Goal: Find specific page/section: Find specific page/section

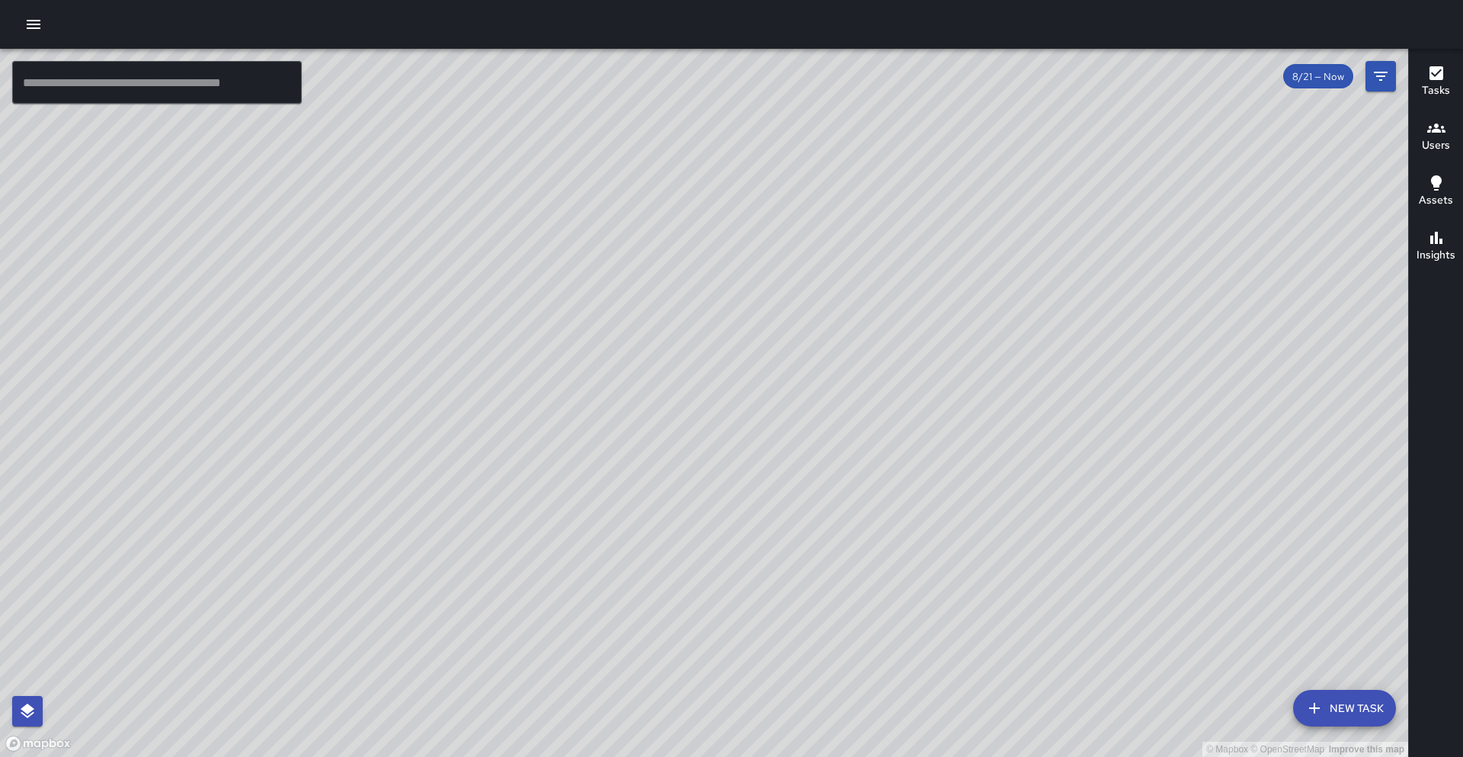
drag, startPoint x: 484, startPoint y: 457, endPoint x: 490, endPoint y: 473, distance: 17.1
click at [490, 473] on div "© Mapbox © OpenStreetMap Improve this map" at bounding box center [704, 403] width 1409 height 708
drag, startPoint x: 793, startPoint y: 417, endPoint x: 742, endPoint y: 505, distance: 102.1
click at [742, 505] on div "© Mapbox © OpenStreetMap Improve this map" at bounding box center [704, 403] width 1409 height 708
click at [521, 319] on div "© Mapbox © OpenStreetMap Improve this map" at bounding box center [704, 403] width 1409 height 708
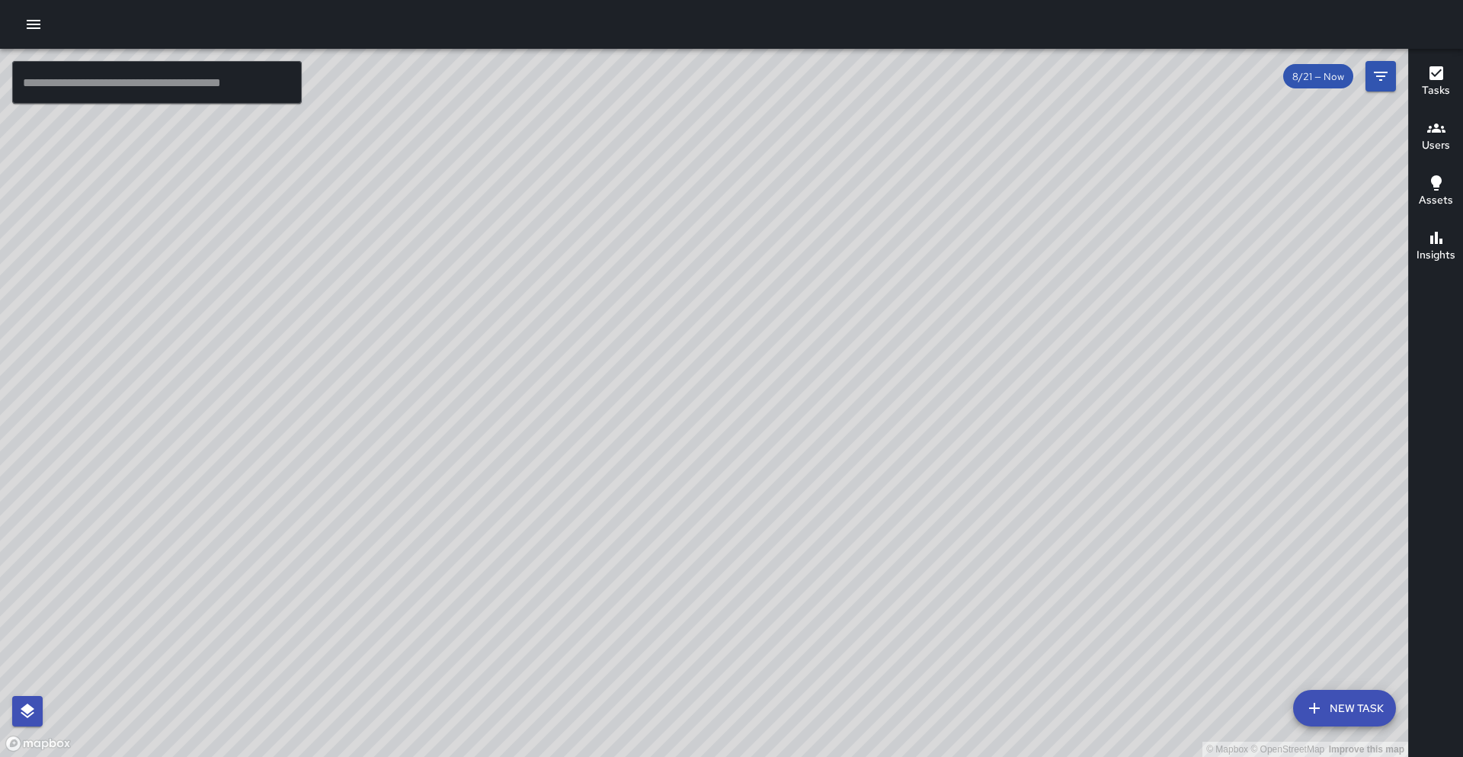
drag, startPoint x: 745, startPoint y: 617, endPoint x: 712, endPoint y: 441, distance: 178.3
click at [713, 441] on div "© Mapbox © OpenStreetMap Improve this map" at bounding box center [704, 403] width 1409 height 708
drag, startPoint x: 704, startPoint y: 325, endPoint x: 637, endPoint y: 390, distance: 93.8
click at [608, 415] on div "© Mapbox © OpenStreetMap Improve this map" at bounding box center [704, 403] width 1409 height 708
drag, startPoint x: 663, startPoint y: 335, endPoint x: 637, endPoint y: 371, distance: 44.8
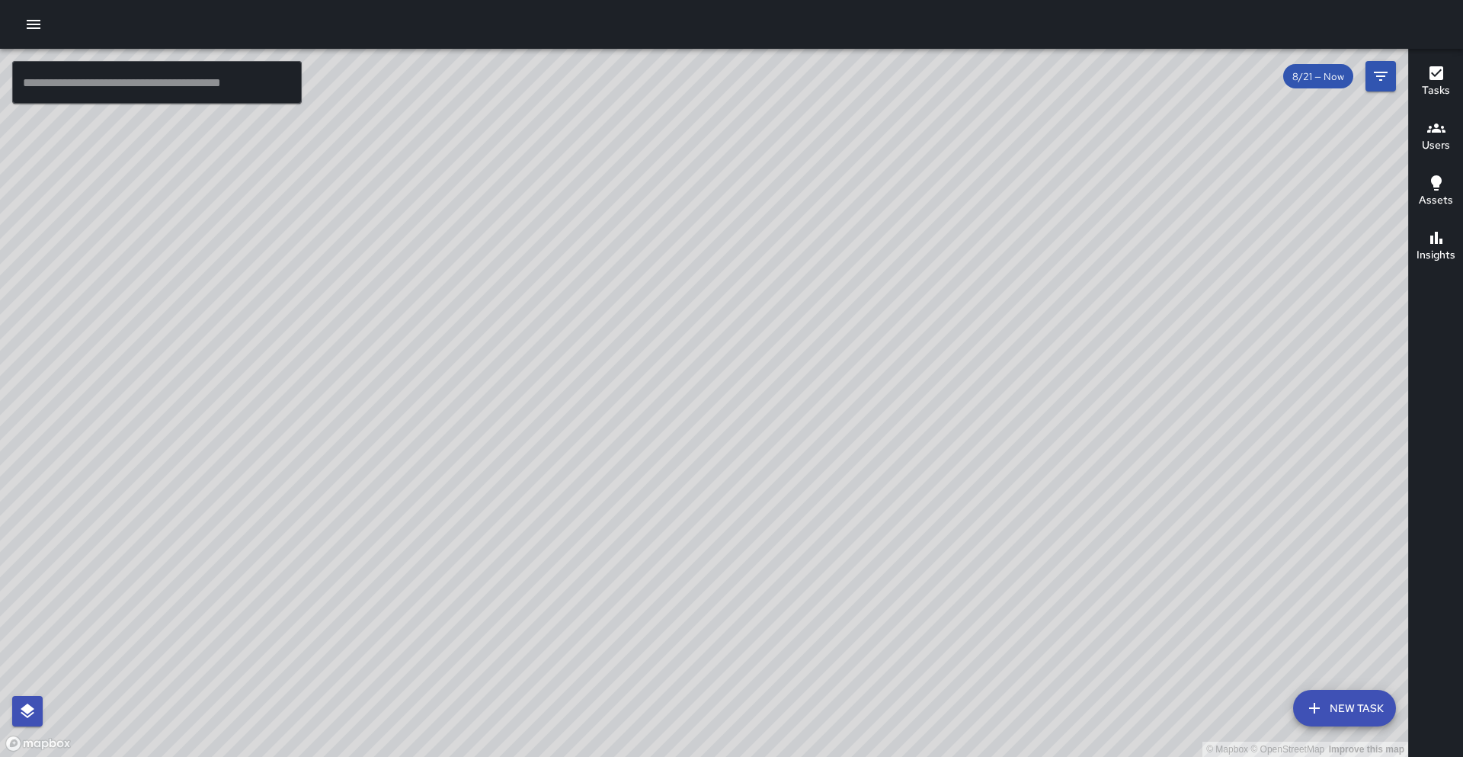
click at [637, 371] on div "© Mapbox © OpenStreetMap Improve this map" at bounding box center [704, 403] width 1409 height 708
click at [172, 82] on input "text" at bounding box center [157, 82] width 290 height 43
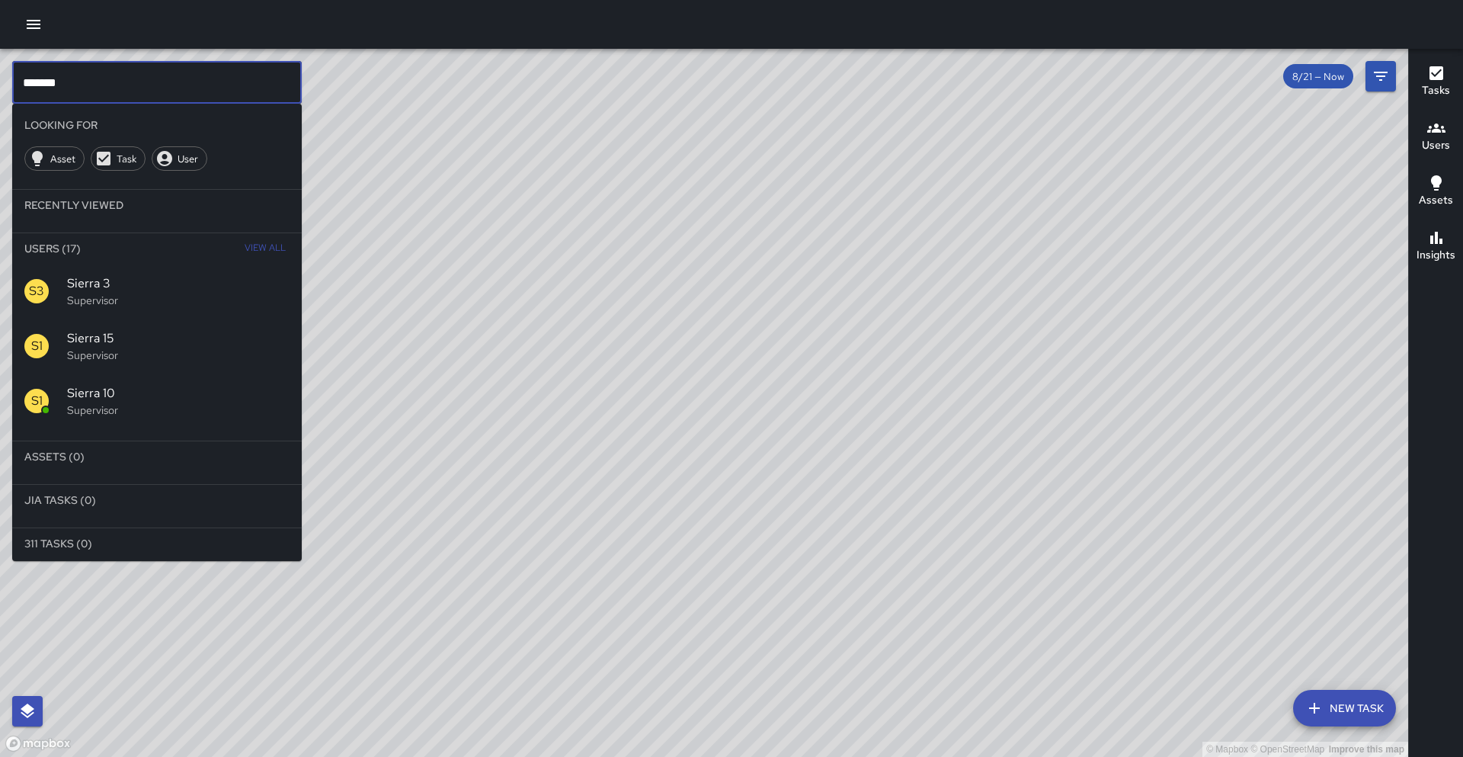
type input "******"
click at [114, 402] on p "Supervisor" at bounding box center [178, 409] width 223 height 15
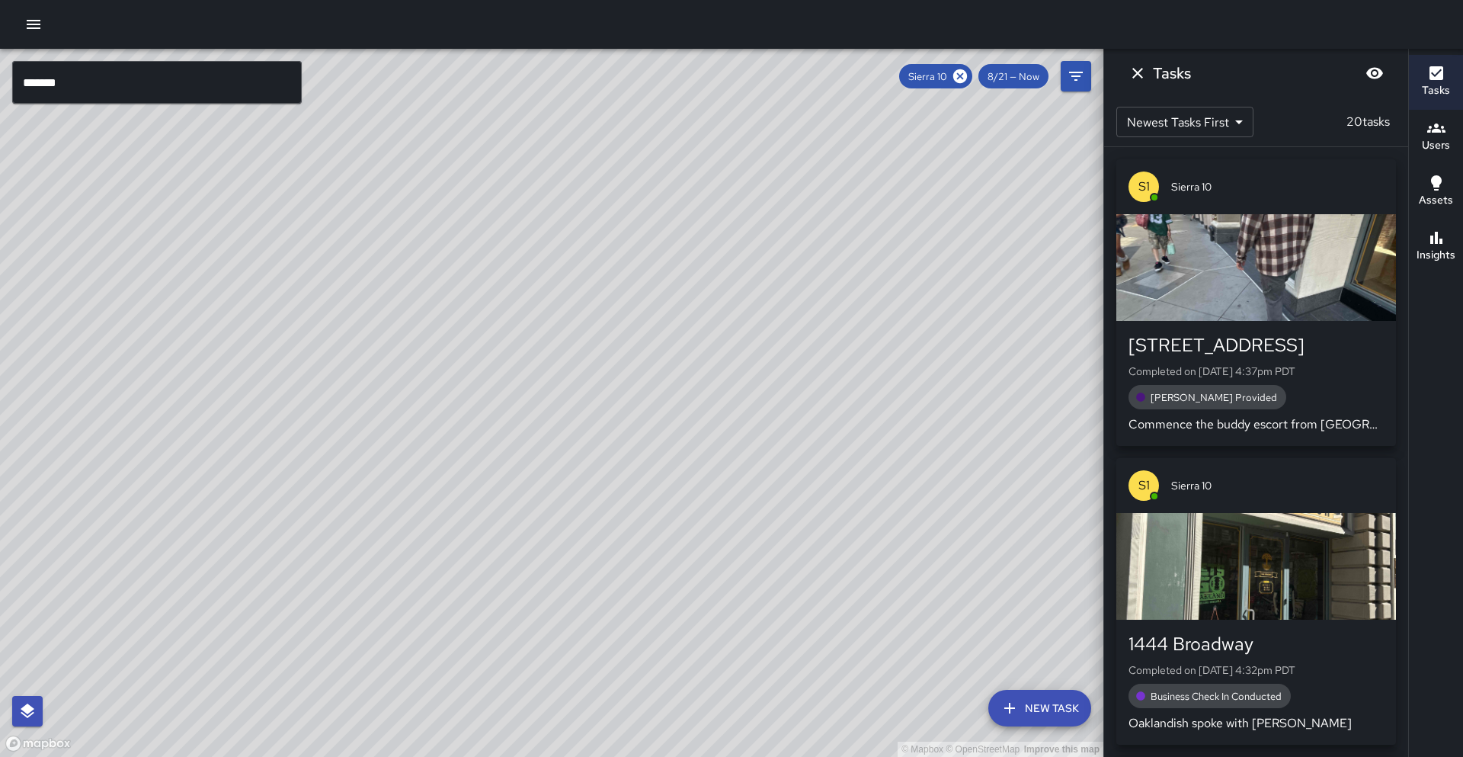
drag, startPoint x: 498, startPoint y: 569, endPoint x: 521, endPoint y: 559, distance: 24.2
click at [590, 482] on div "© Mapbox © OpenStreetMap Improve this map" at bounding box center [552, 403] width 1104 height 708
drag, startPoint x: 498, startPoint y: 567, endPoint x: 505, endPoint y: 551, distance: 17.1
click at [508, 551] on div "© Mapbox © OpenStreetMap Improve this map" at bounding box center [552, 403] width 1104 height 708
drag, startPoint x: 668, startPoint y: 651, endPoint x: 683, endPoint y: 443, distance: 208.6
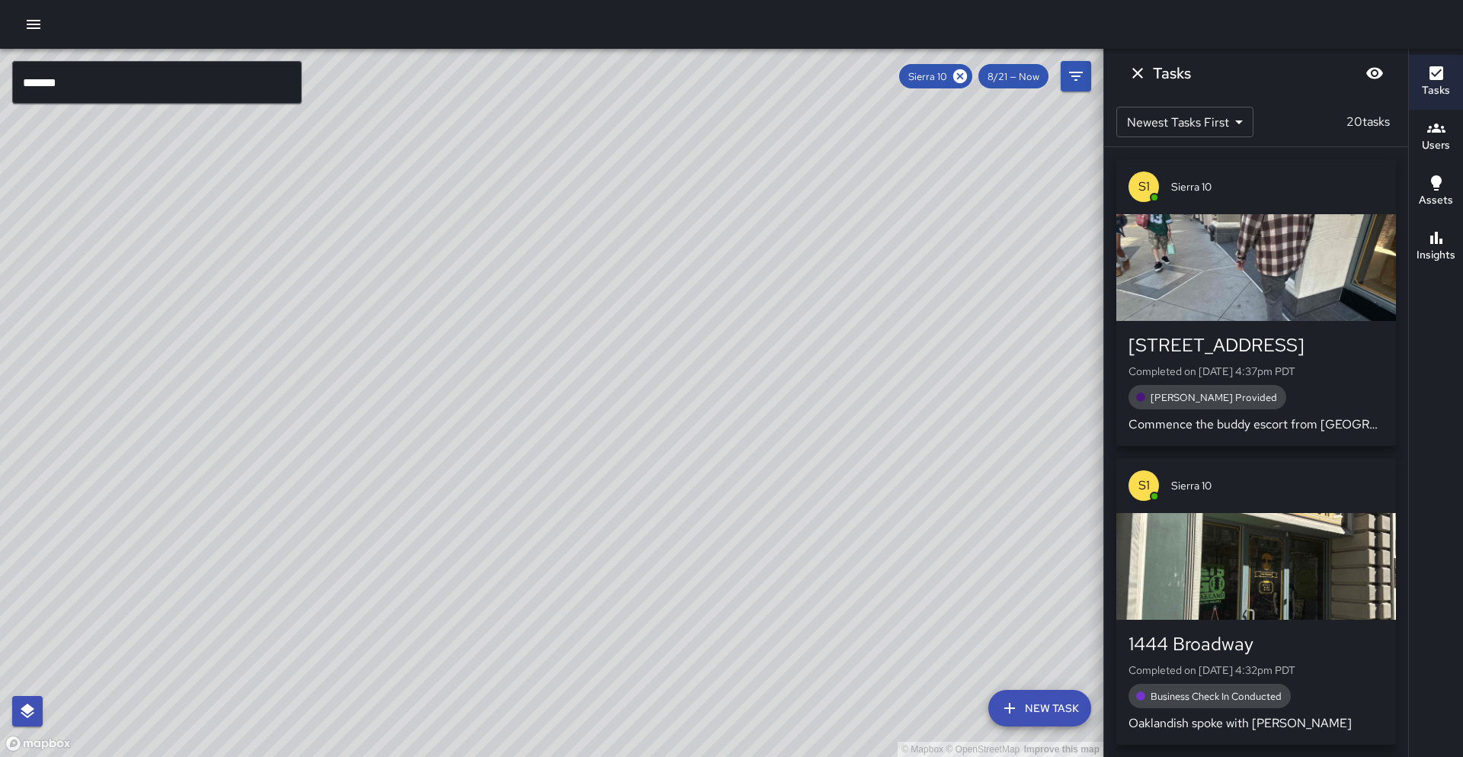
click at [683, 443] on div "© Mapbox © OpenStreetMap Improve this map" at bounding box center [552, 403] width 1104 height 708
click at [1441, 263] on h6 "Insights" at bounding box center [1436, 255] width 39 height 17
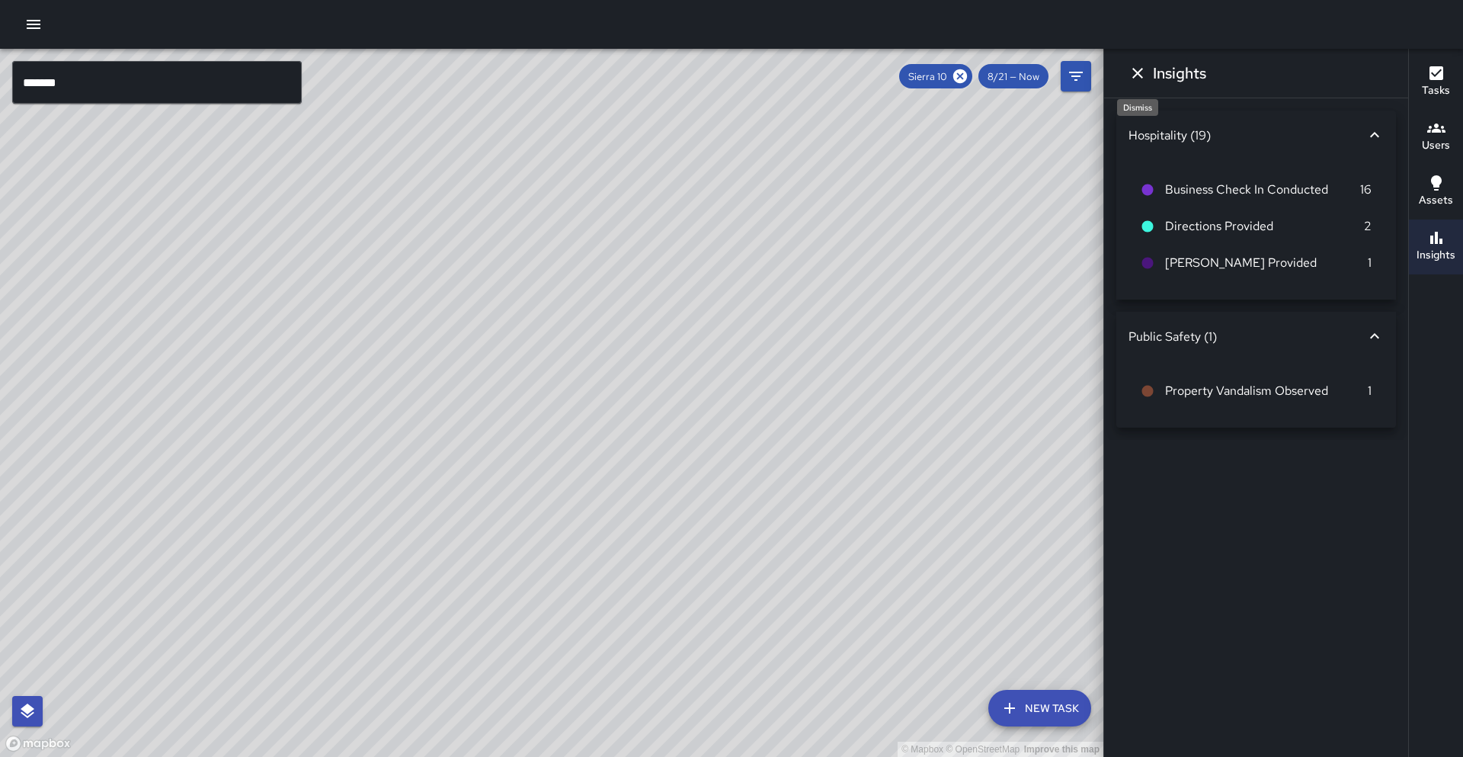
click at [1142, 75] on icon "Dismiss" at bounding box center [1138, 73] width 18 height 18
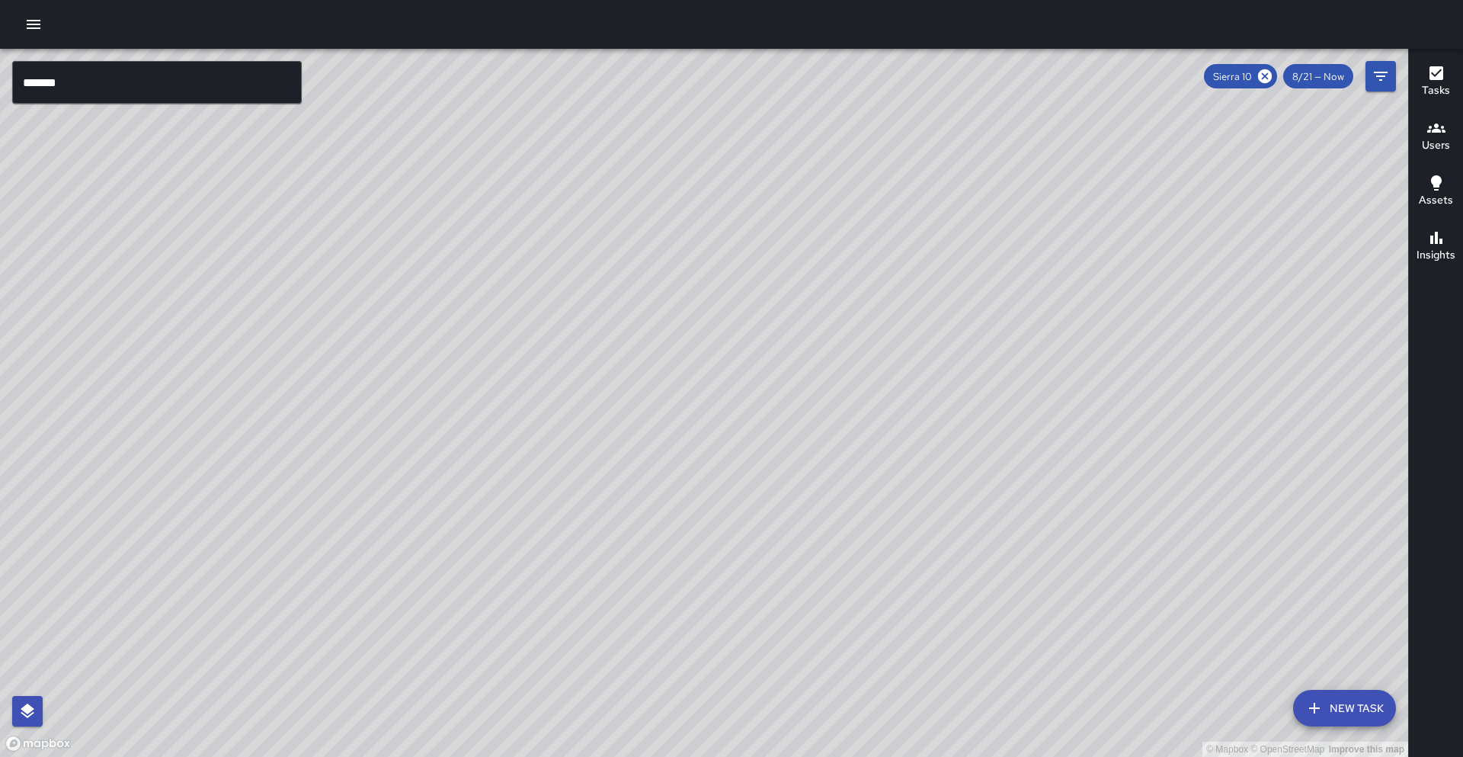
drag, startPoint x: 739, startPoint y: 353, endPoint x: 703, endPoint y: 299, distance: 64.9
click at [703, 299] on div "© Mapbox © OpenStreetMap Improve this map" at bounding box center [704, 403] width 1409 height 708
drag, startPoint x: 514, startPoint y: 511, endPoint x: 489, endPoint y: 551, distance: 46.9
click at [489, 551] on div "© Mapbox © OpenStreetMap Improve this map" at bounding box center [704, 403] width 1409 height 708
click at [481, 534] on div "© Mapbox © OpenStreetMap Improve this map" at bounding box center [704, 403] width 1409 height 708
